Goal: Task Accomplishment & Management: Manage account settings

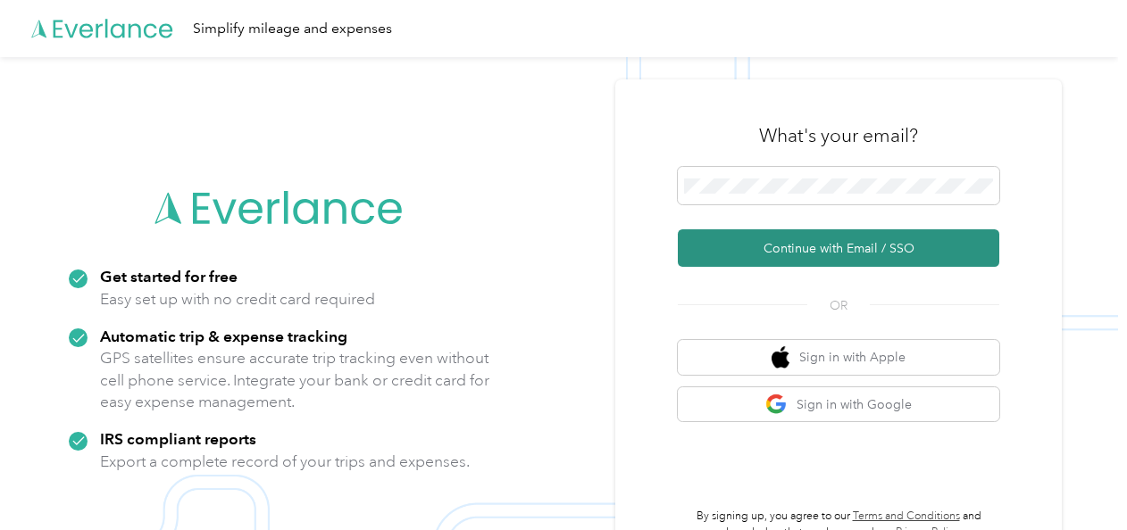
click at [799, 242] on button "Continue with Email / SSO" at bounding box center [838, 248] width 321 height 38
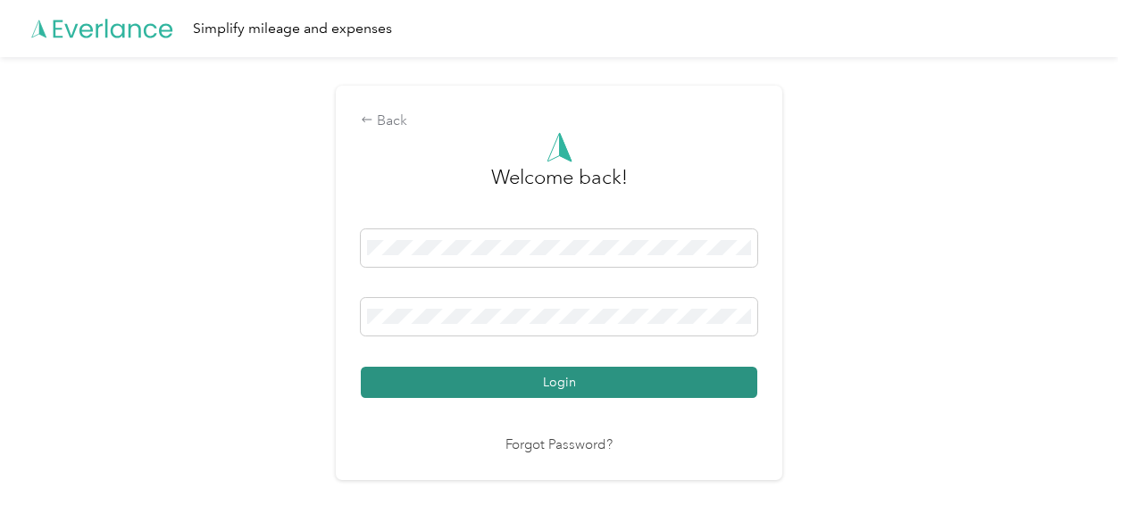
click at [626, 377] on button "Login" at bounding box center [559, 382] width 396 height 31
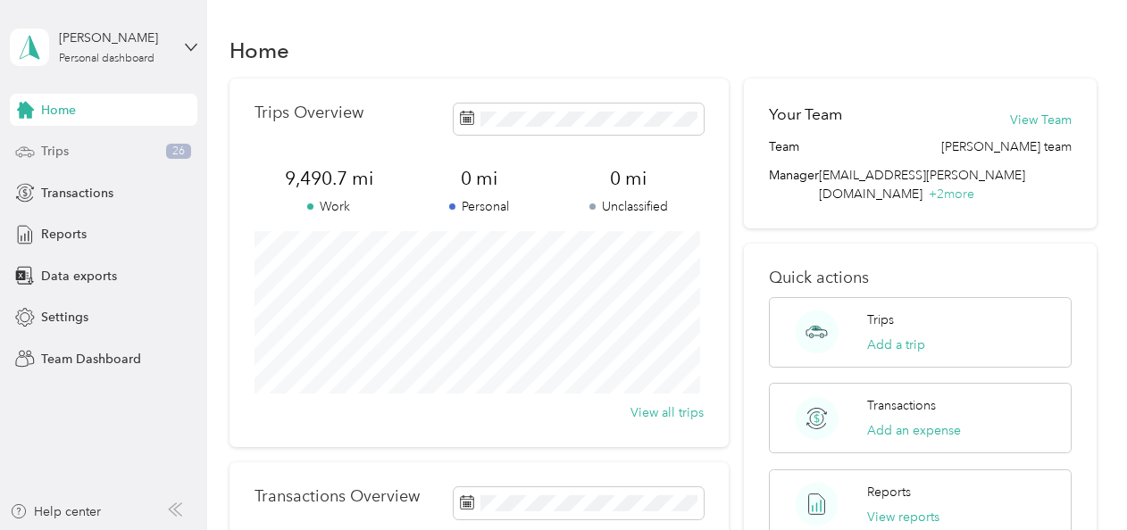
click at [61, 152] on span "Trips" at bounding box center [55, 151] width 28 height 19
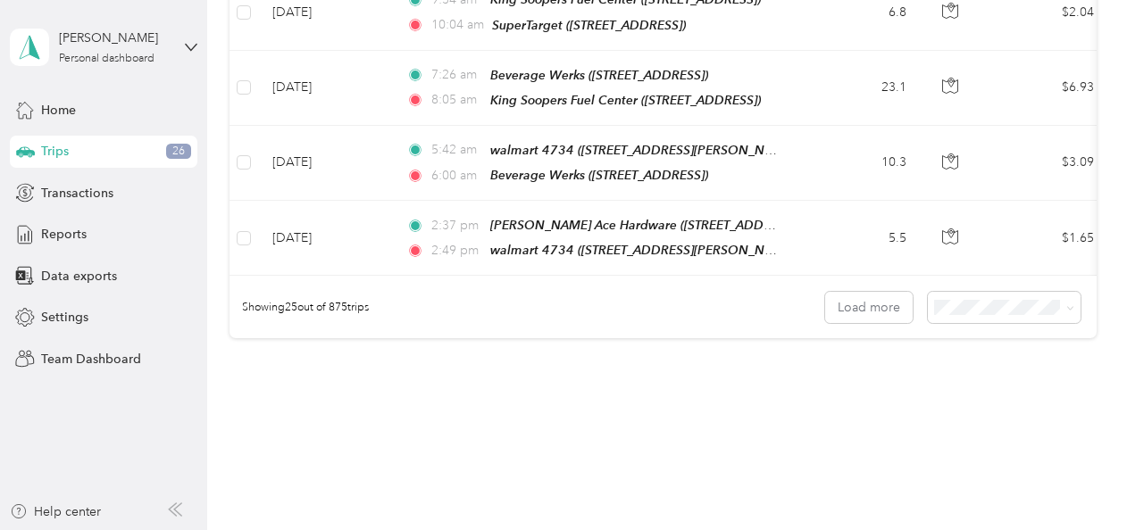
scroll to position [1891, 0]
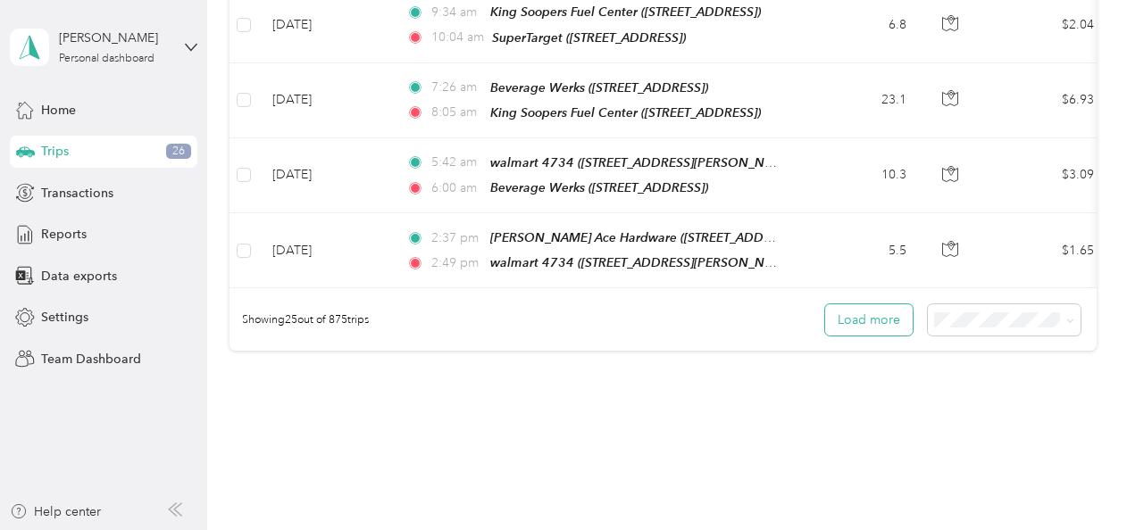
click at [866, 304] on button "Load more" at bounding box center [869, 319] width 88 height 31
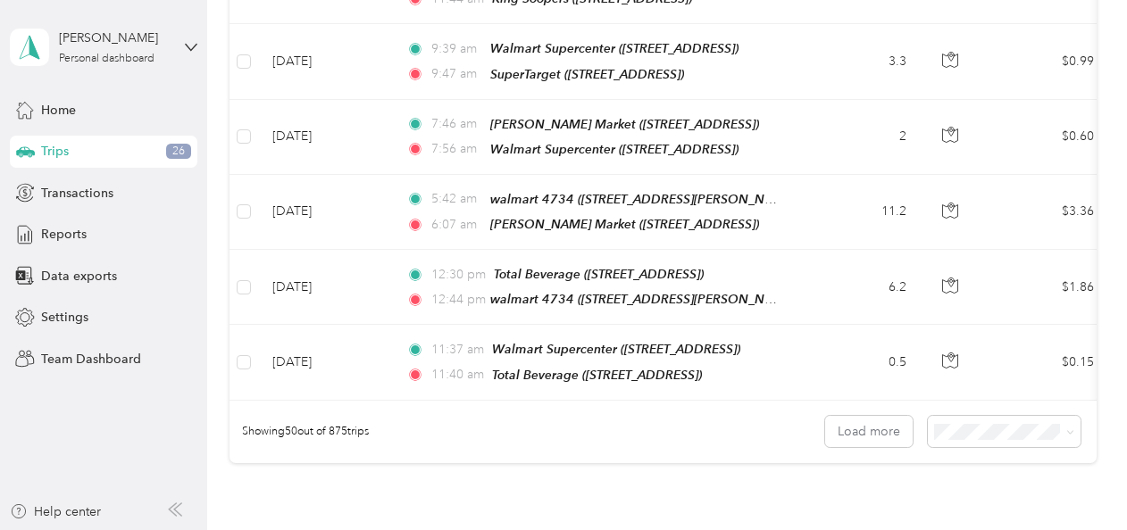
scroll to position [3717, 0]
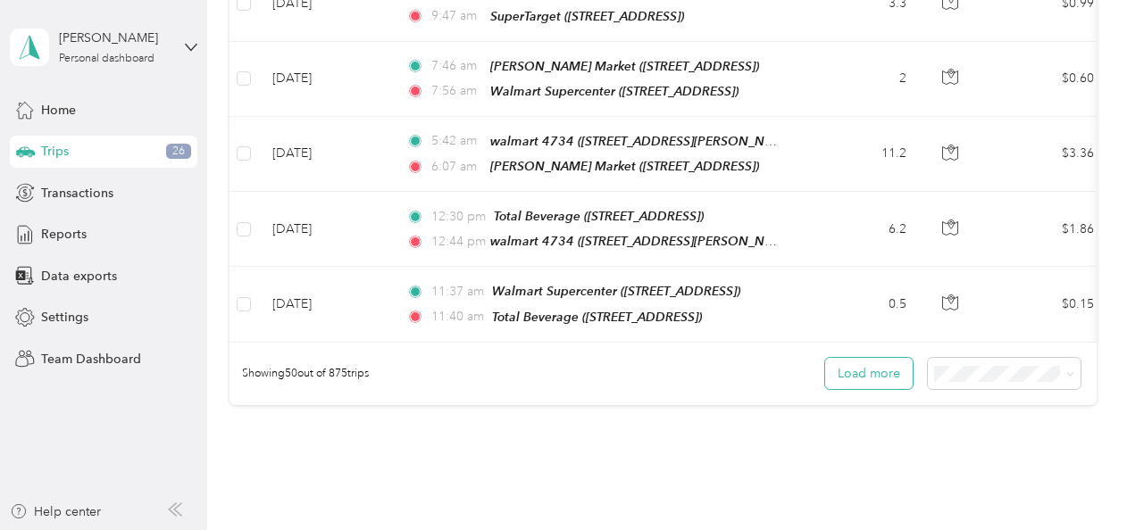
click at [888, 358] on button "Load more" at bounding box center [869, 373] width 88 height 31
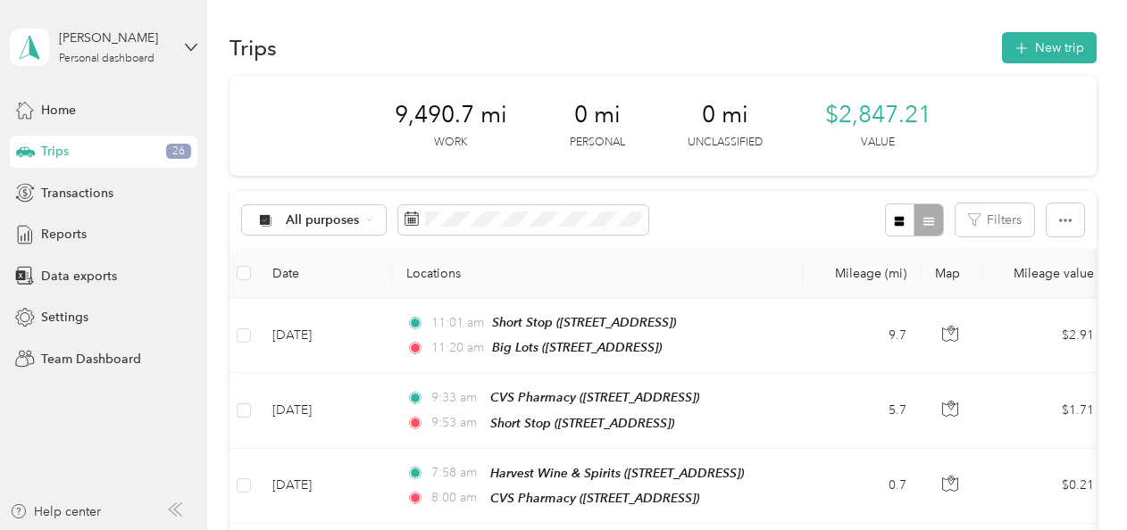
scroll to position [0, 0]
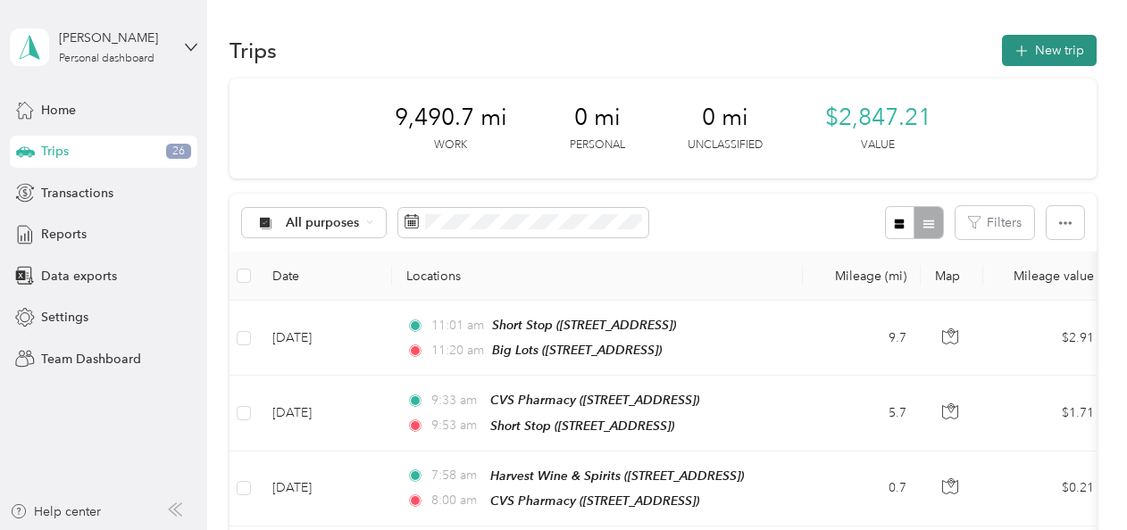
click at [1038, 50] on button "New trip" at bounding box center [1049, 50] width 95 height 31
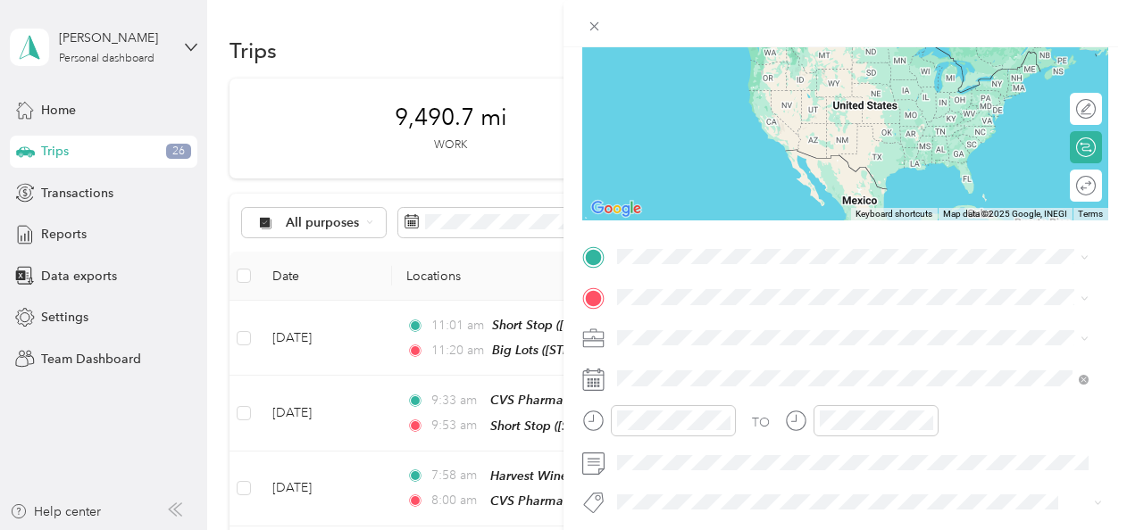
scroll to position [185, 0]
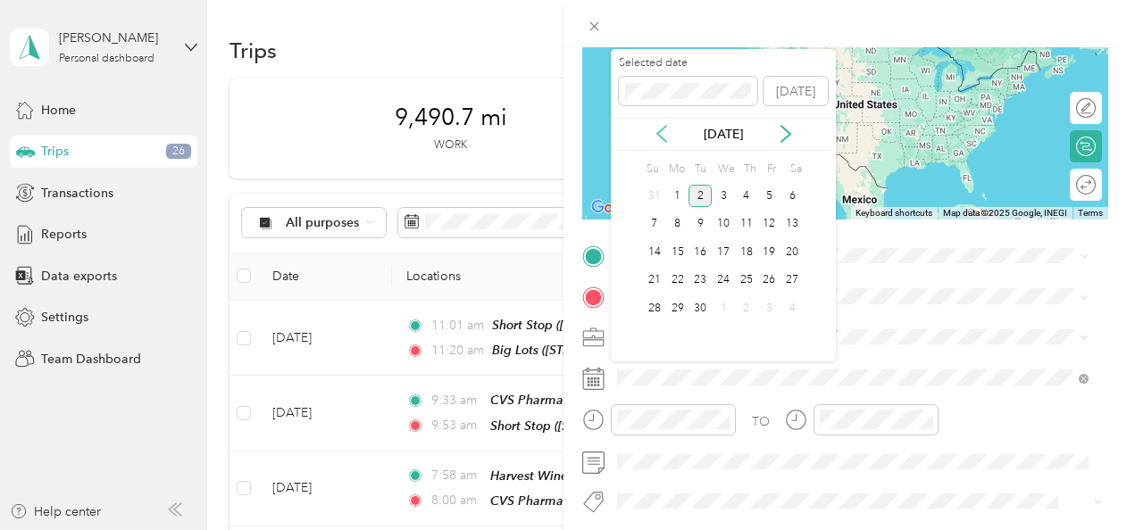
click at [660, 132] on icon at bounding box center [662, 134] width 18 height 18
click at [709, 308] on div "26" at bounding box center [699, 308] width 23 height 22
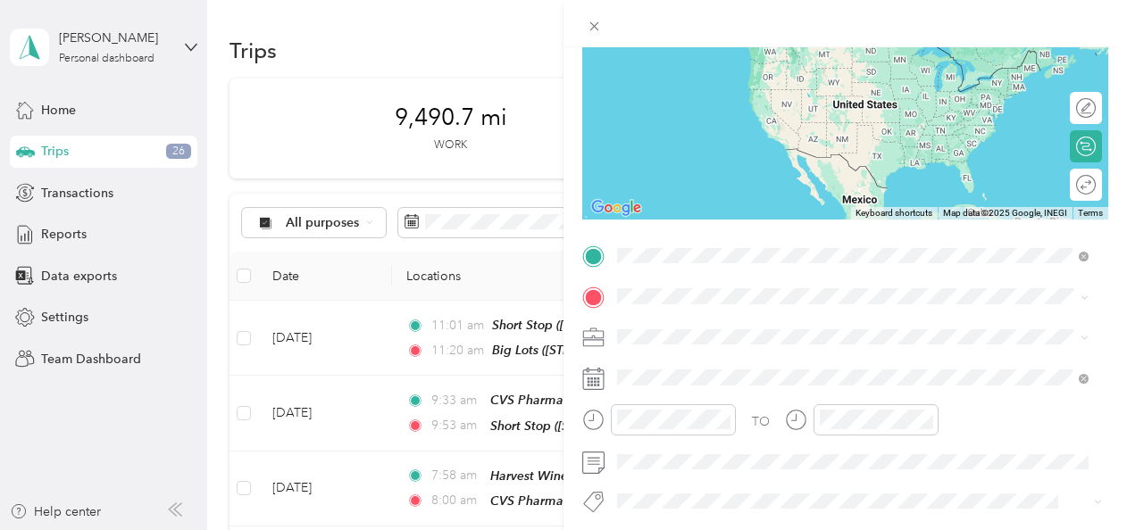
click at [709, 430] on div "home [STREET_ADDRESS][PERSON_NAME][PERSON_NAME][US_STATE]" at bounding box center [866, 421] width 431 height 56
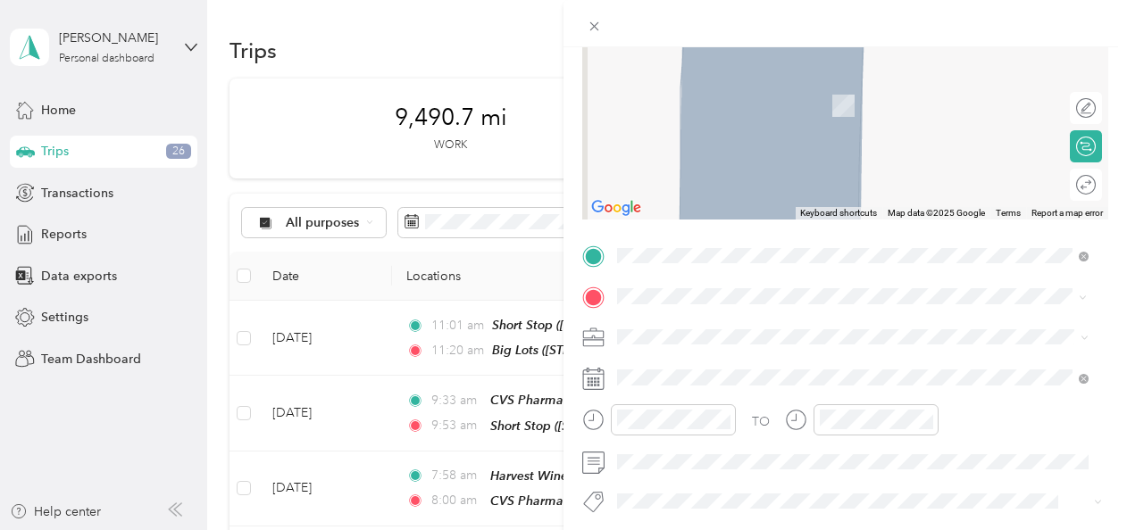
click at [764, 166] on span "[STREET_ADDRESS]" at bounding box center [707, 173] width 113 height 15
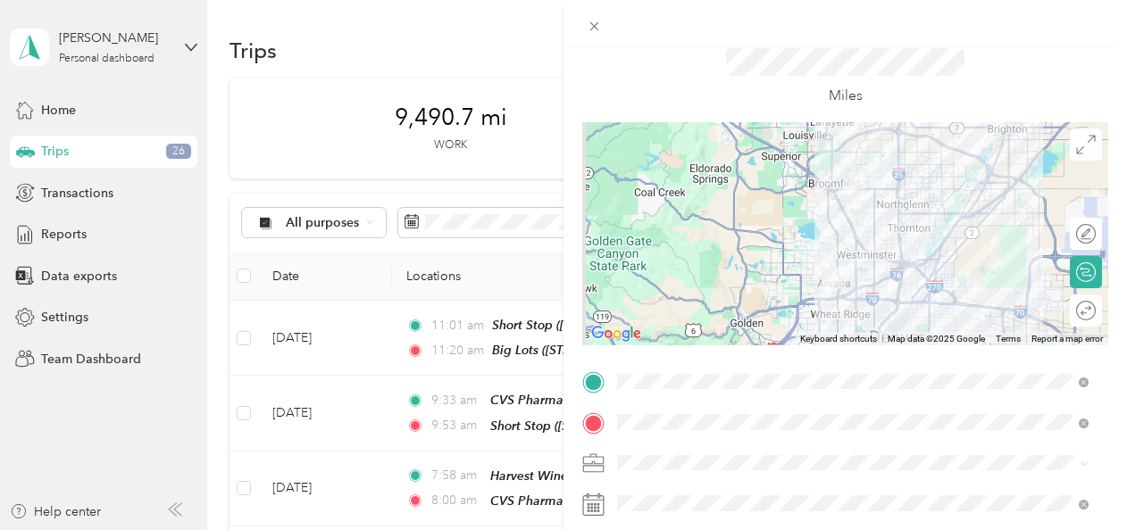
scroll to position [0, 0]
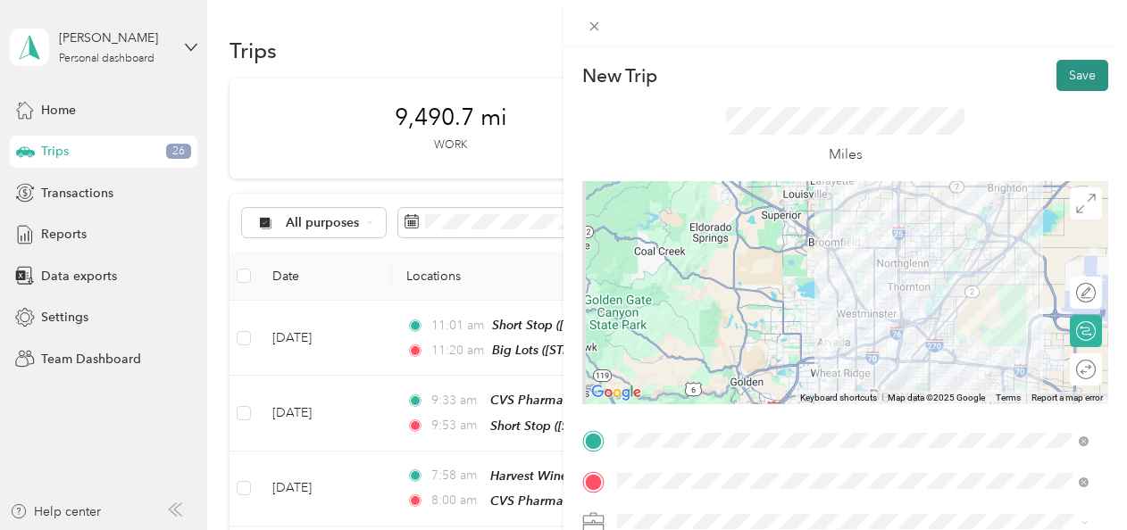
click at [1062, 71] on button "Save" at bounding box center [1082, 75] width 52 height 31
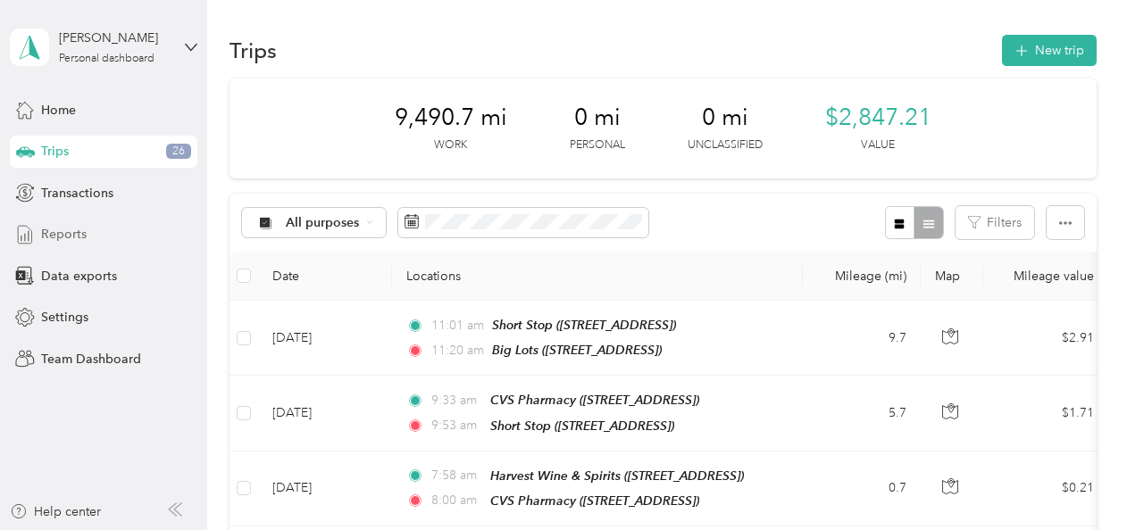
click at [56, 230] on span "Reports" at bounding box center [64, 234] width 46 height 19
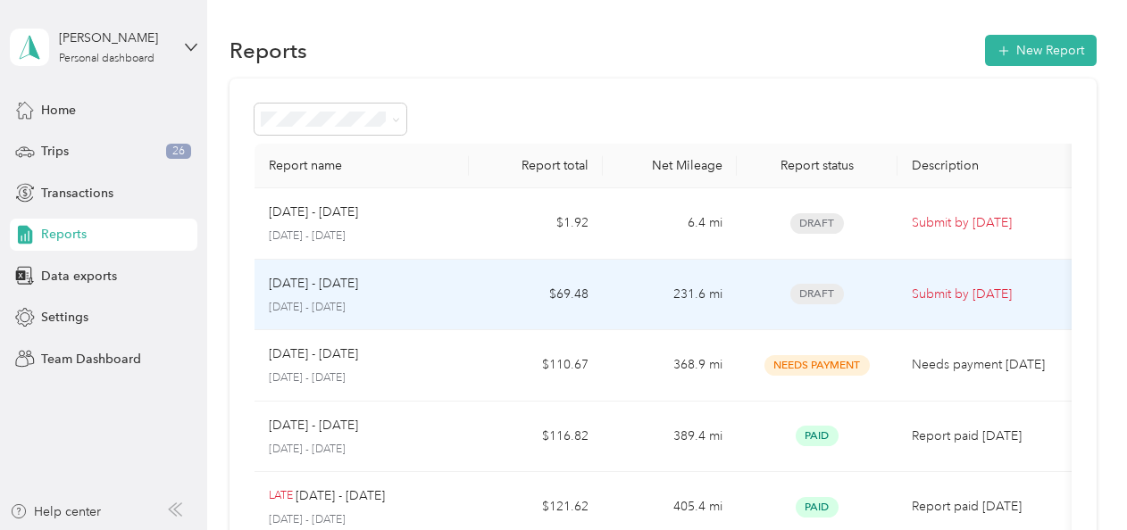
click at [520, 281] on td "$69.48" at bounding box center [536, 295] width 134 height 71
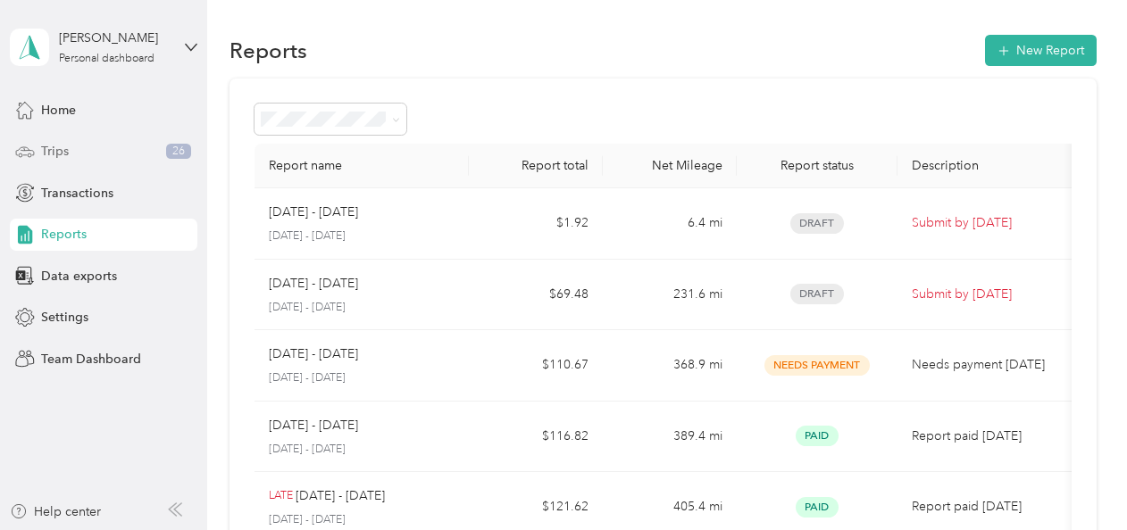
click at [60, 143] on span "Trips" at bounding box center [55, 151] width 28 height 19
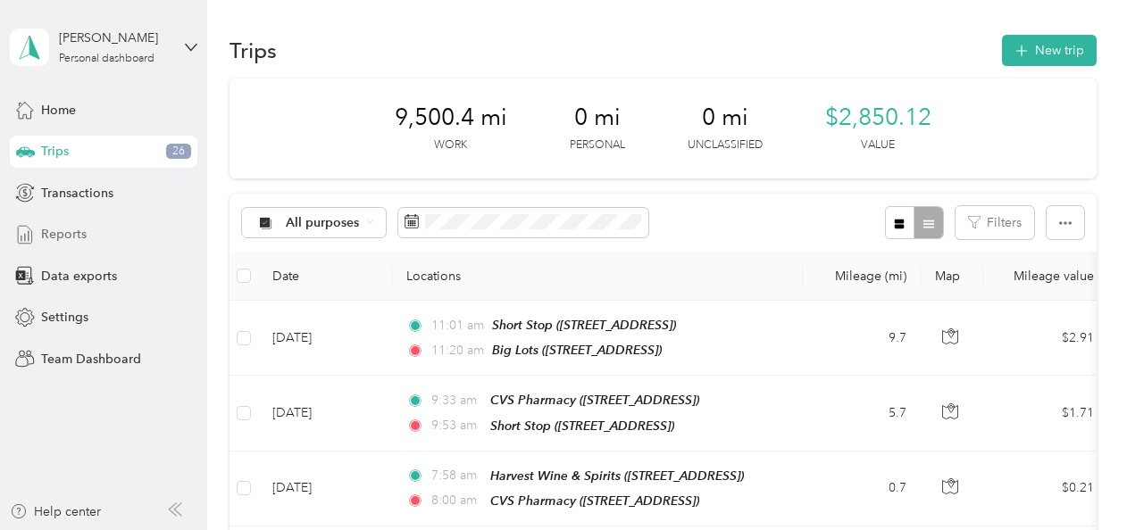
drag, startPoint x: 63, startPoint y: 228, endPoint x: 138, endPoint y: 238, distance: 75.6
click at [63, 229] on span "Reports" at bounding box center [64, 234] width 46 height 19
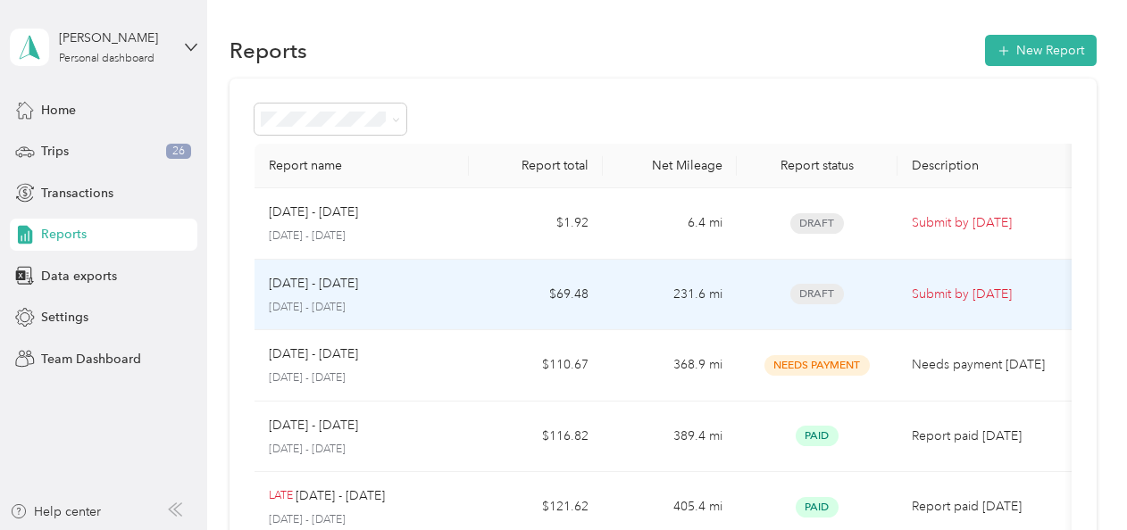
click at [719, 291] on td "231.6 mi" at bounding box center [670, 295] width 134 height 71
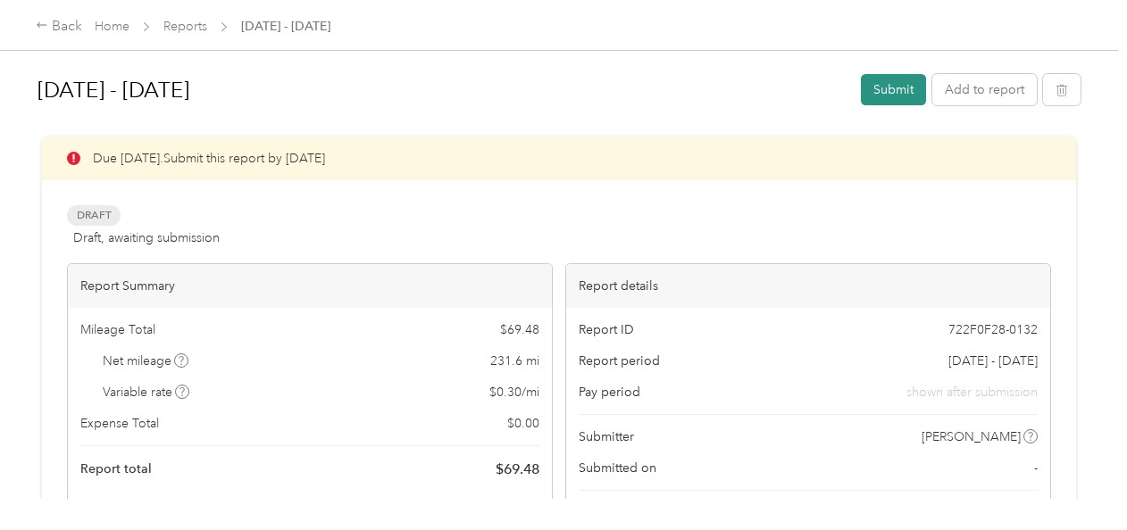
click at [887, 84] on button "Submit" at bounding box center [893, 89] width 65 height 31
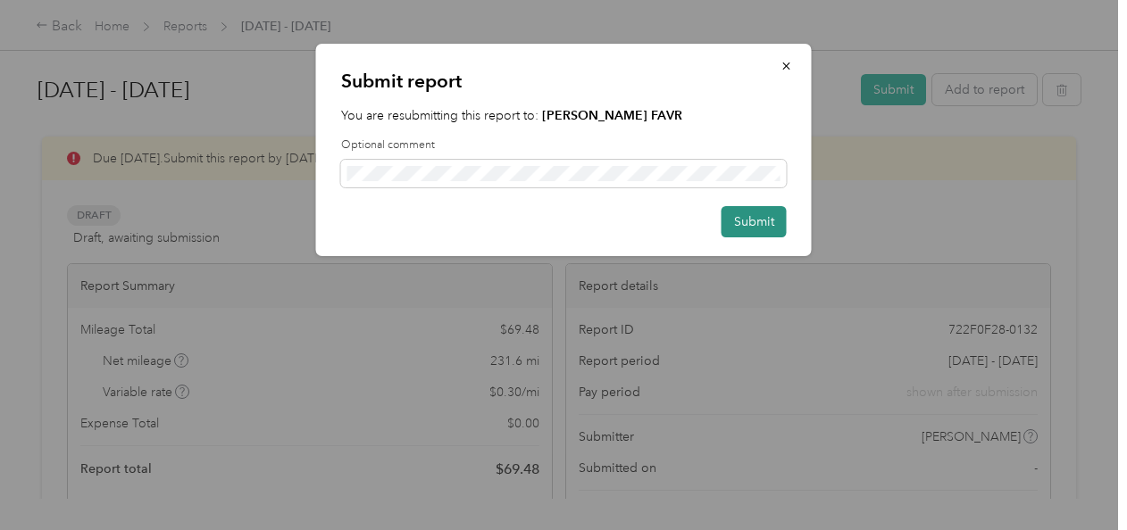
click at [752, 221] on button "Submit" at bounding box center [754, 221] width 65 height 31
